Goal: Task Accomplishment & Management: Manage account settings

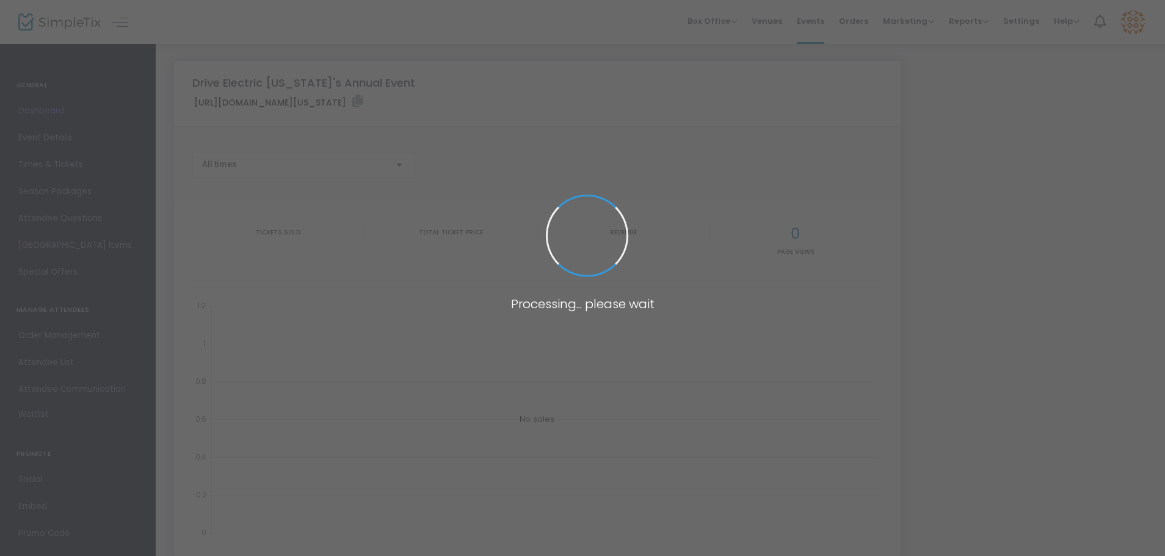
type input "[URL][DOMAIN_NAME][US_STATE]"
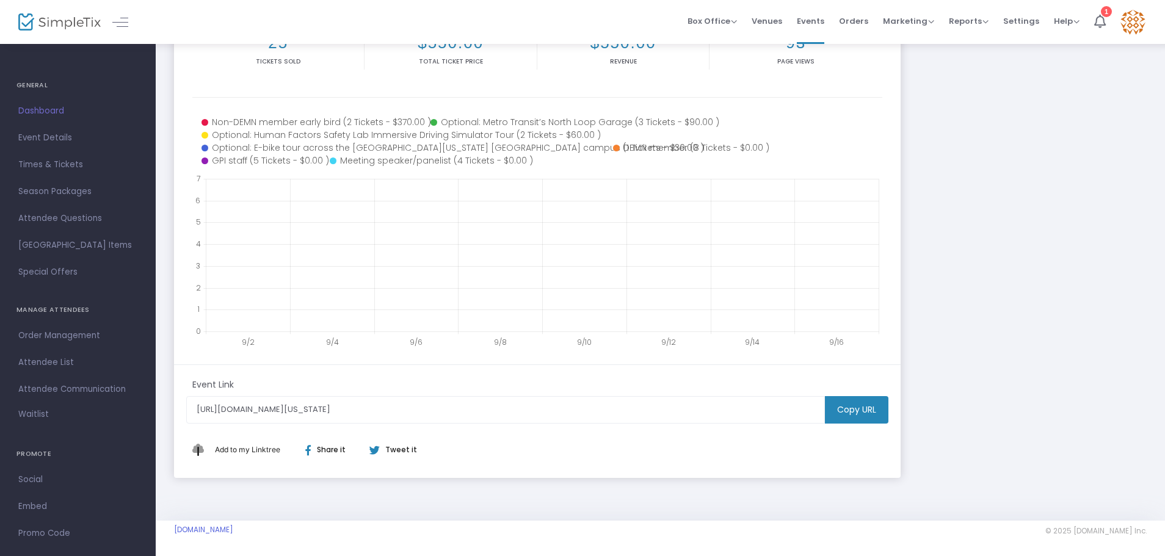
scroll to position [192, 0]
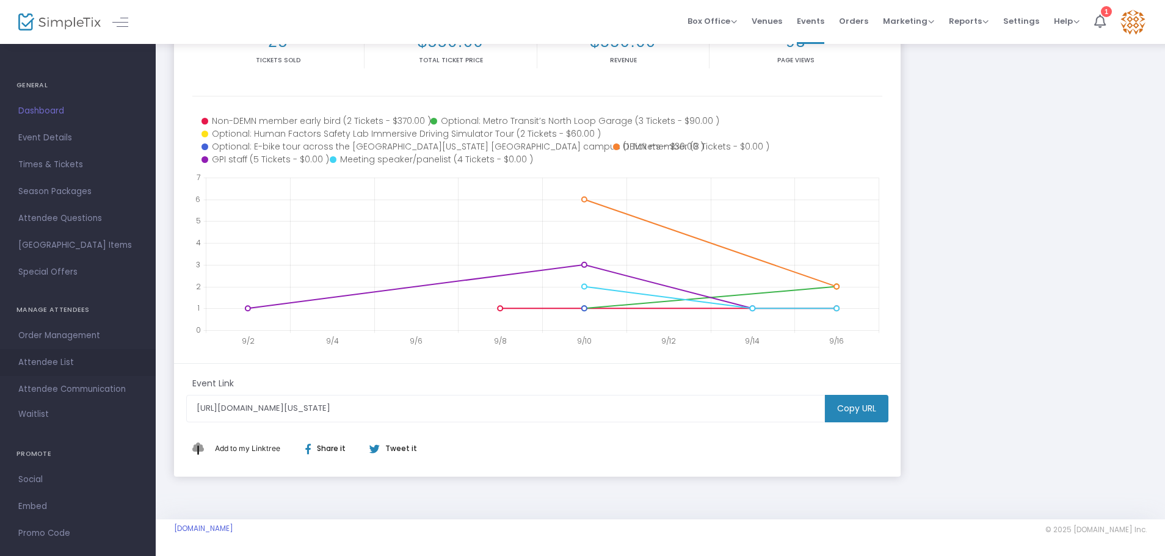
click at [45, 360] on span "Attendee List" at bounding box center [77, 363] width 119 height 16
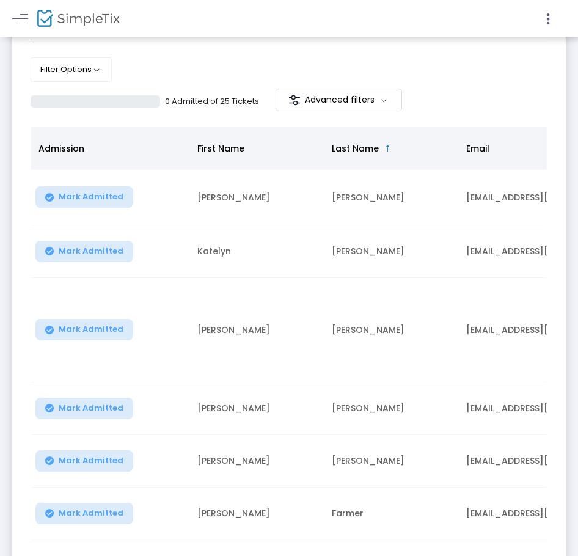
scroll to position [183, 0]
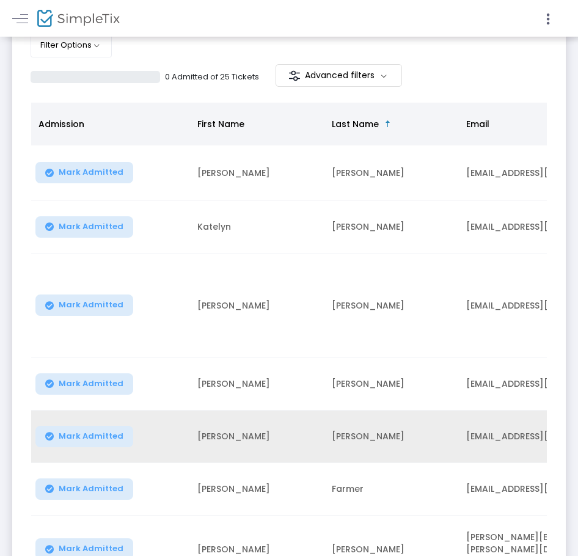
click at [482, 410] on td "[EMAIL_ADDRESS][DOMAIN_NAME]" at bounding box center [550, 436] width 183 height 53
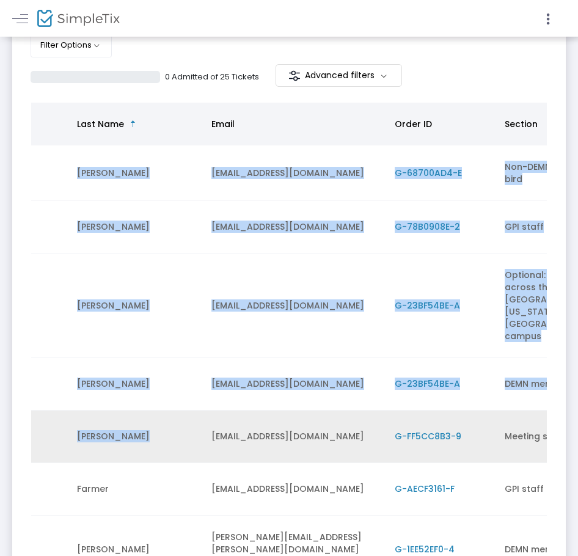
scroll to position [0, 339]
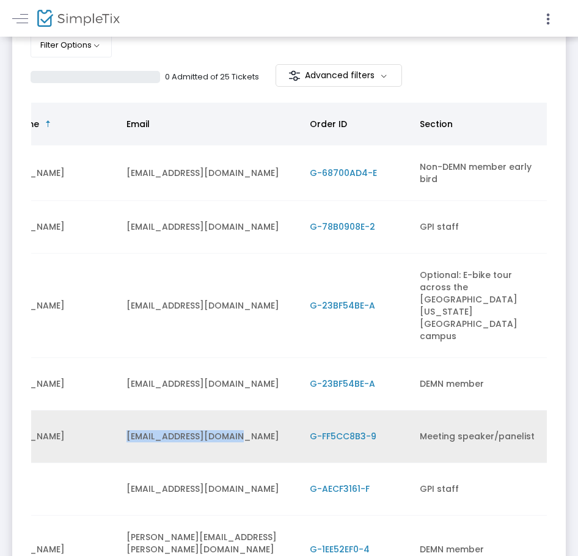
drag, startPoint x: 481, startPoint y: 399, endPoint x: 233, endPoint y: 399, distance: 247.3
click at [233, 410] on td "[EMAIL_ADDRESS][DOMAIN_NAME]" at bounding box center [210, 436] width 183 height 53
copy td "[EMAIL_ADDRESS][DOMAIN_NAME]"
